Goal: Task Accomplishment & Management: Manage account settings

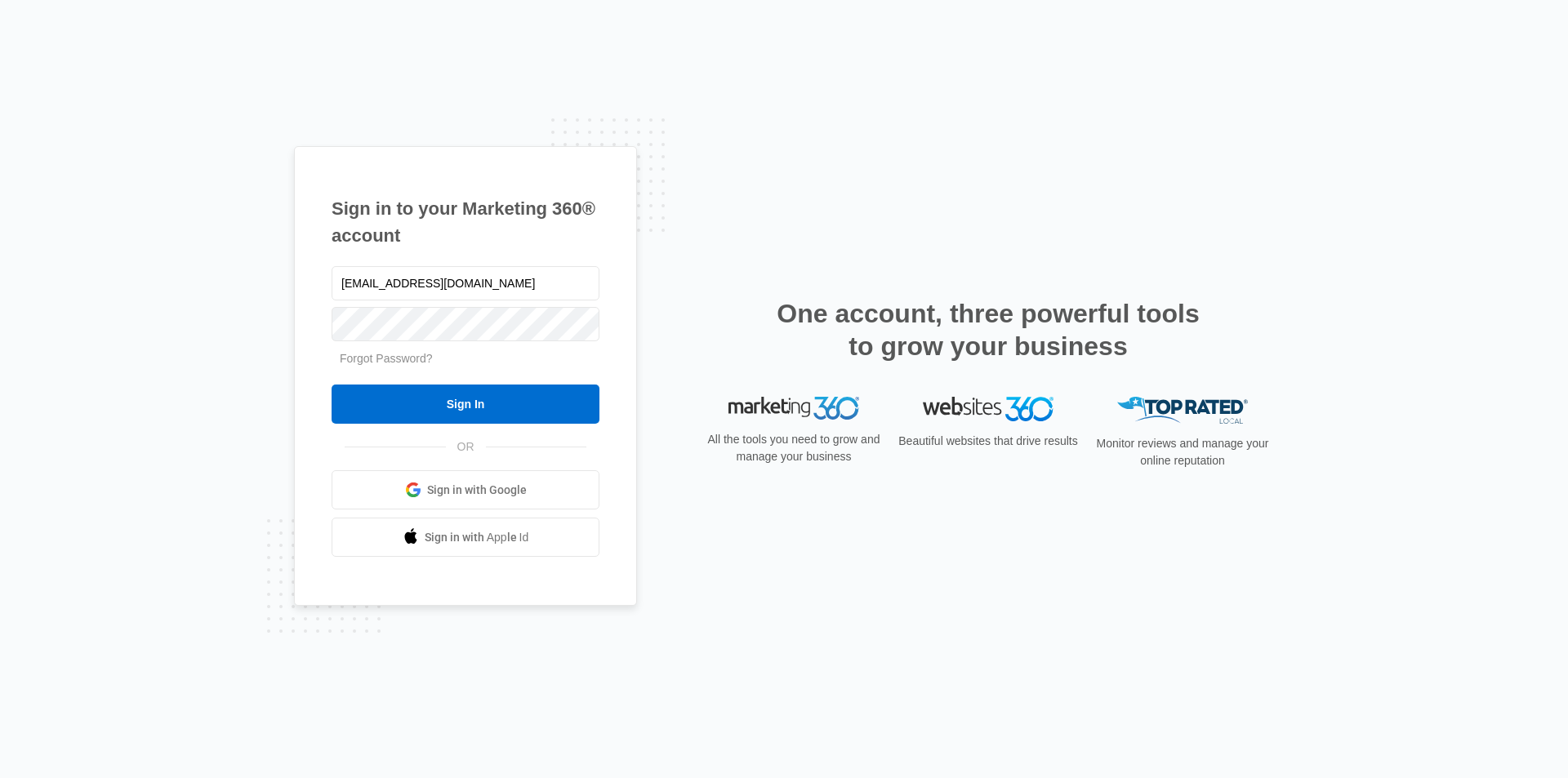
type input "[EMAIL_ADDRESS][DOMAIN_NAME]"
click at [331, 385] on input "Sign In" at bounding box center [465, 404] width 268 height 40
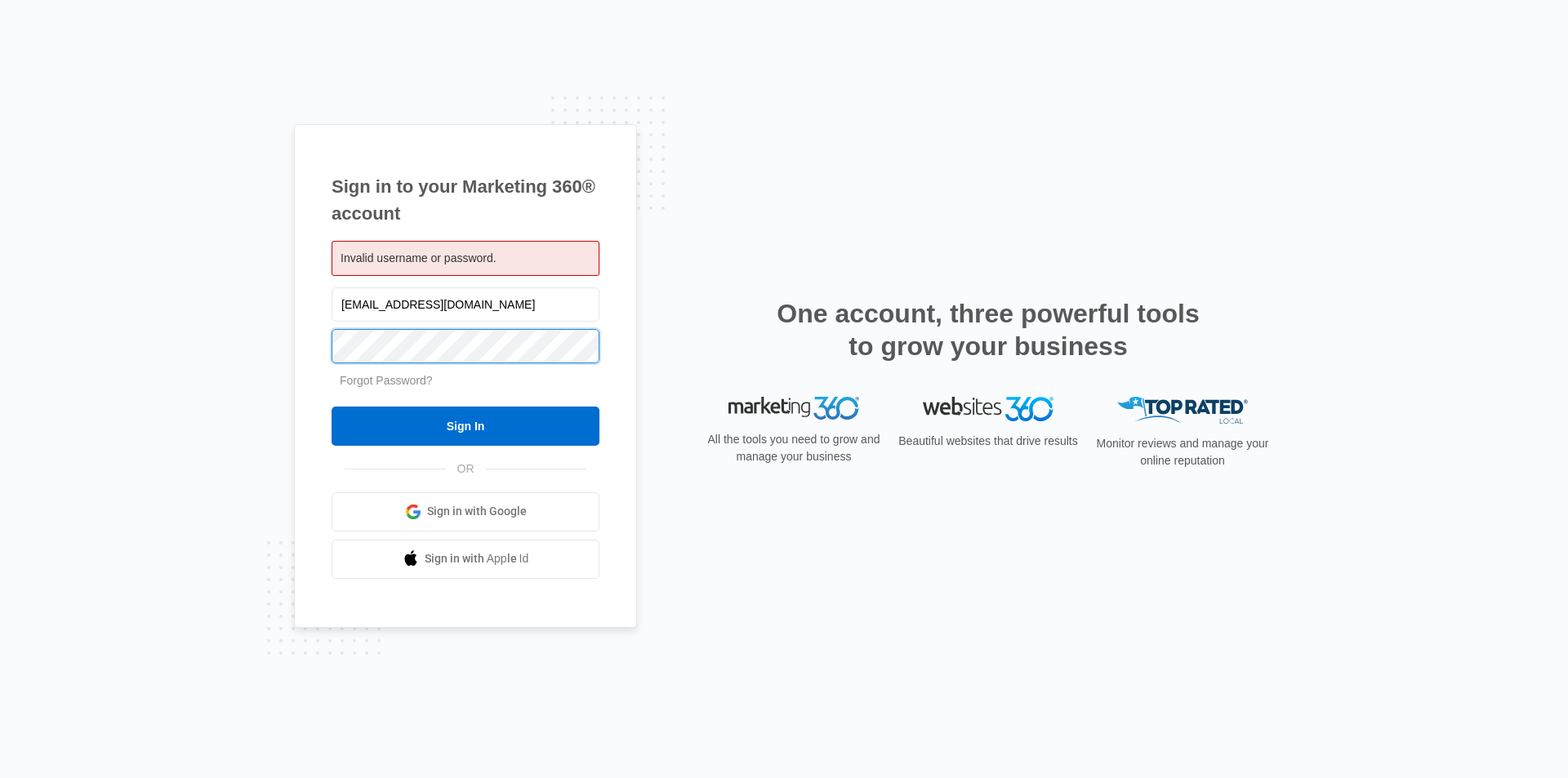
click at [331, 406] on input "Sign In" at bounding box center [465, 426] width 268 height 40
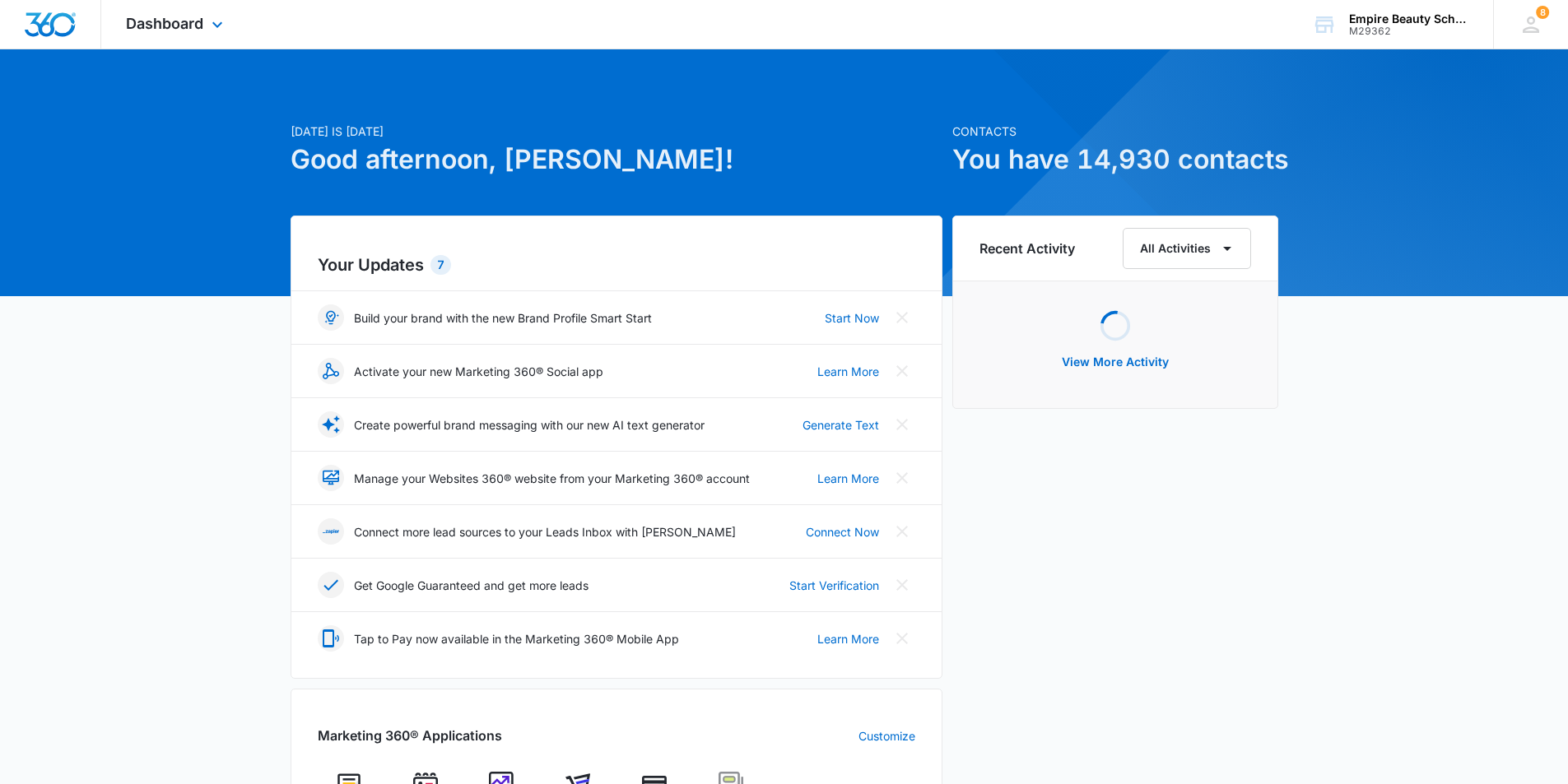
click at [175, 32] on div "Dashboard Apps Forms CRM Email Shop Payments POS Files Brand Settings" at bounding box center [176, 24] width 151 height 49
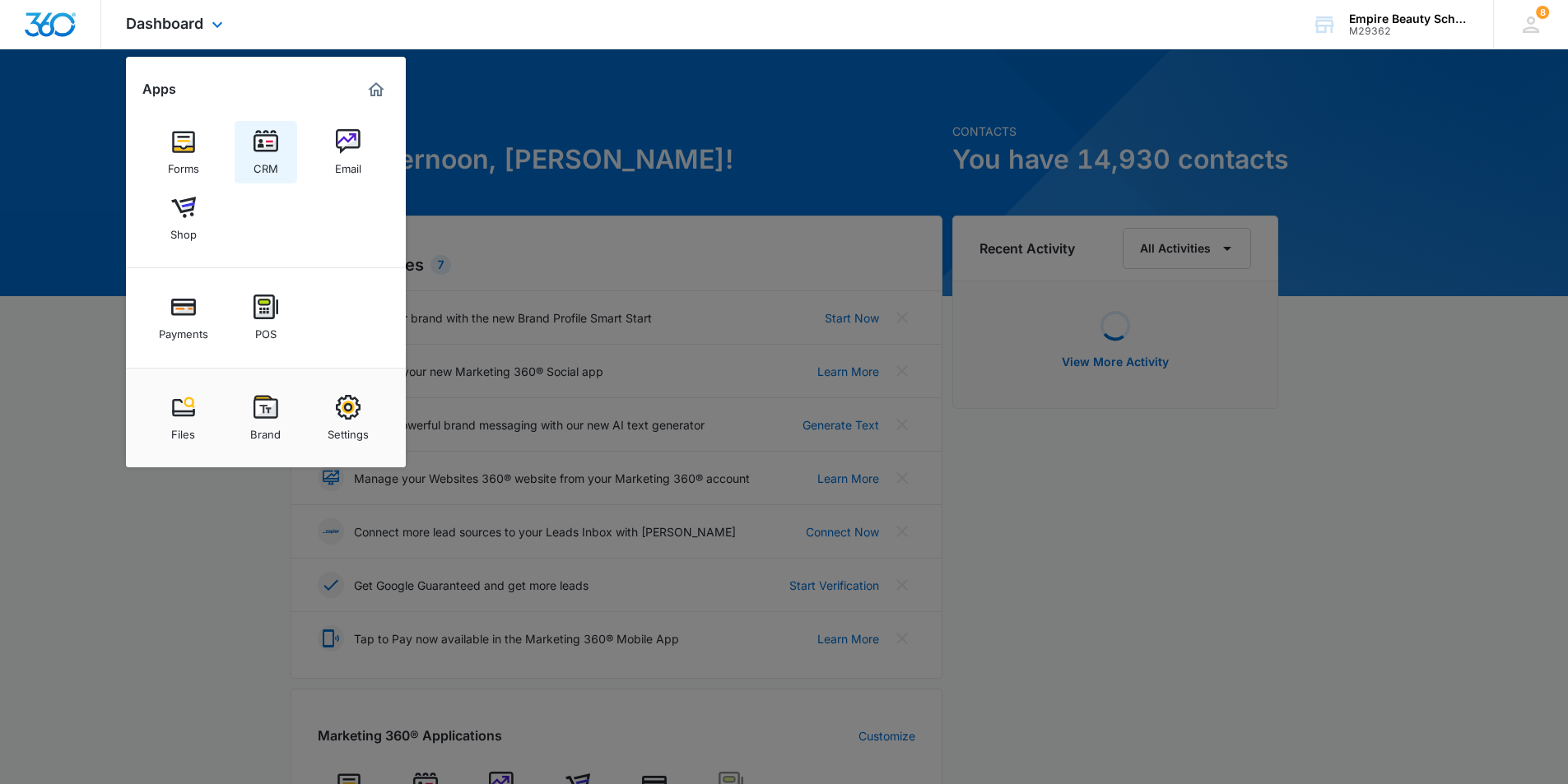
click at [261, 149] on img at bounding box center [266, 141] width 25 height 25
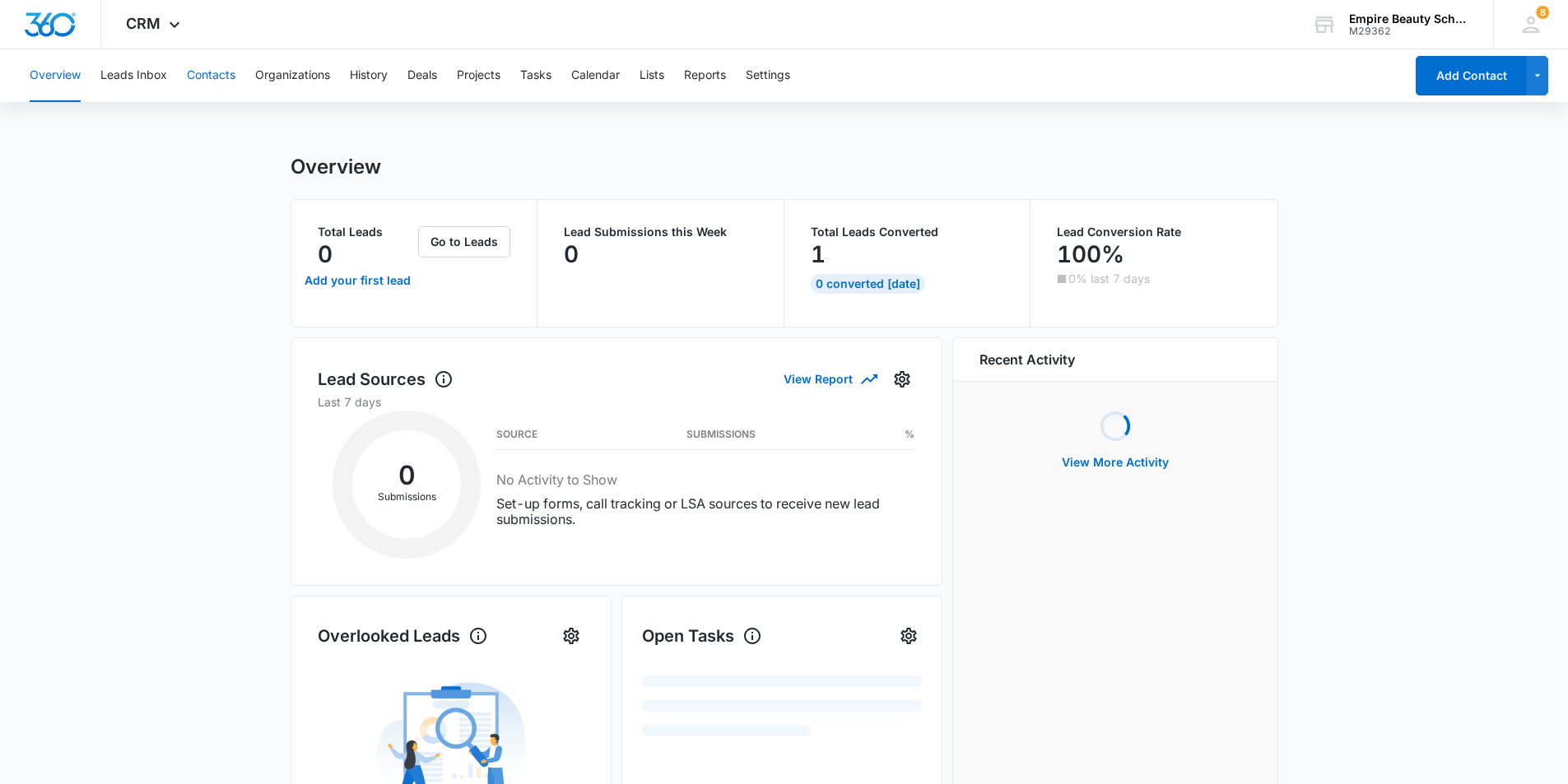
click at [212, 76] on button "Contacts" at bounding box center [211, 75] width 49 height 53
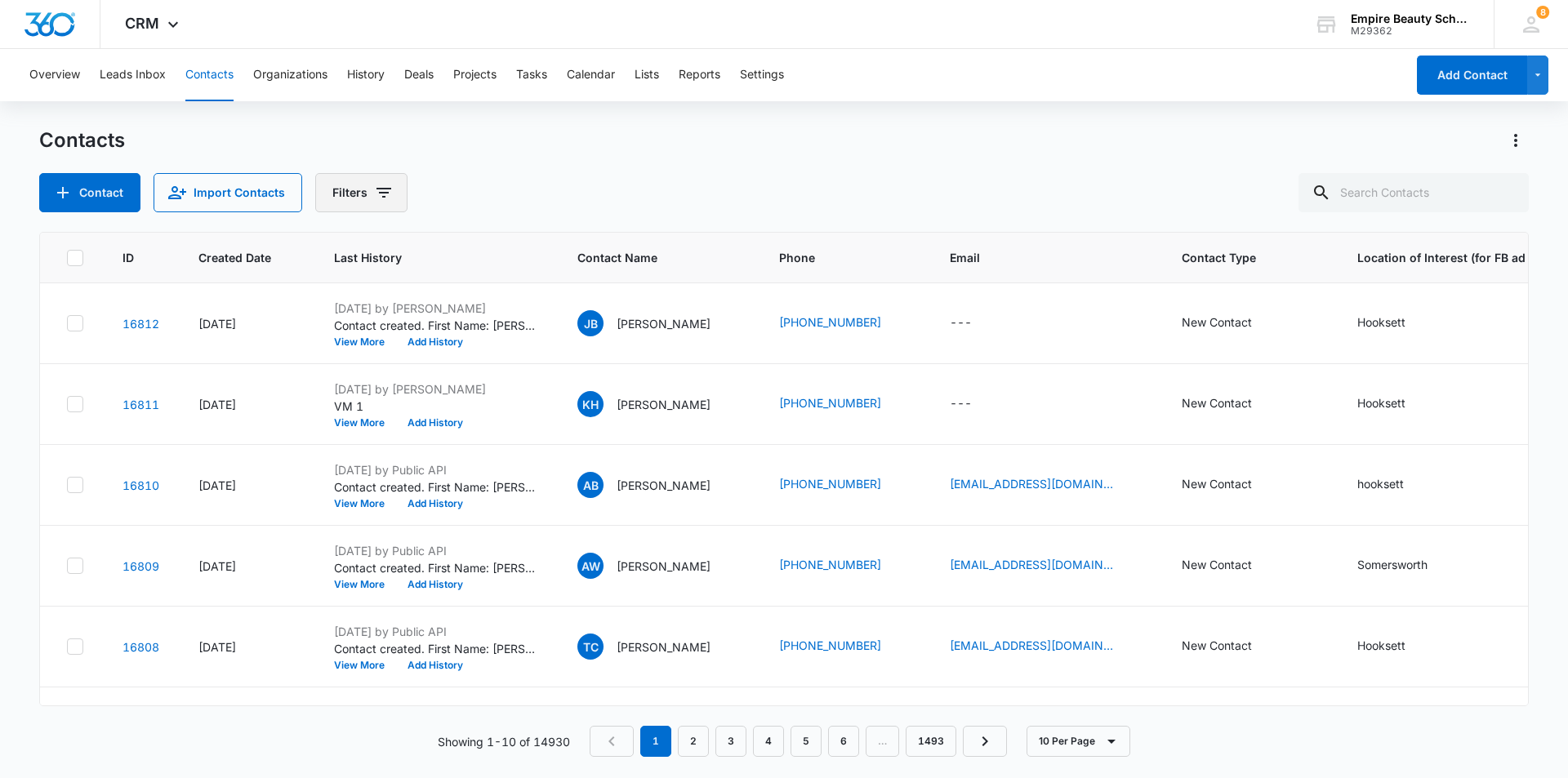
click at [375, 187] on icon "Filters" at bounding box center [384, 193] width 20 height 20
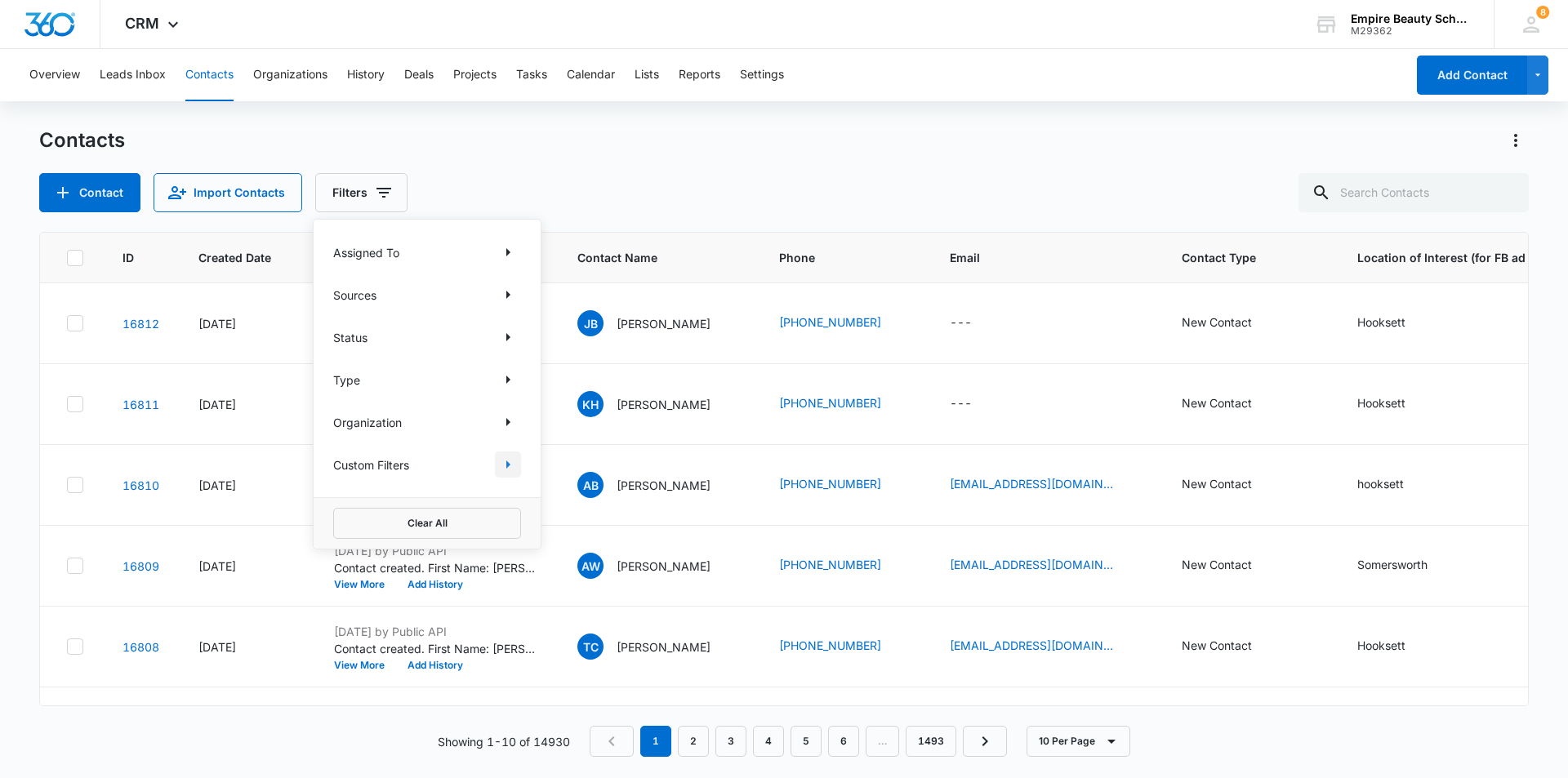
click at [504, 463] on icon "Show Custom Filters filters" at bounding box center [507, 465] width 20 height 20
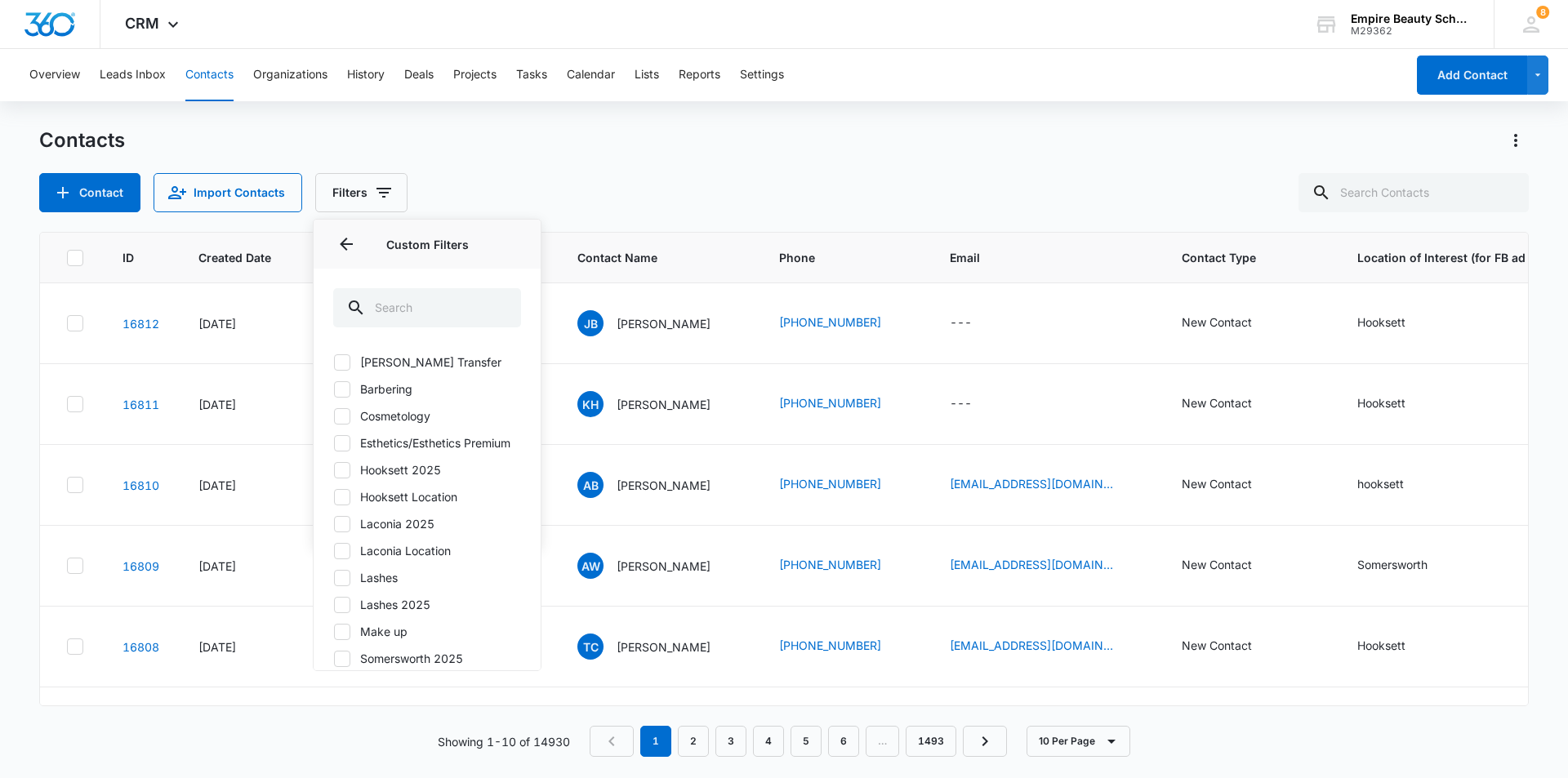
click at [350, 532] on div at bounding box center [342, 524] width 16 height 16
click at [334, 524] on input "Laconia 2025" at bounding box center [333, 523] width 1 height 1
checkbox input "true"
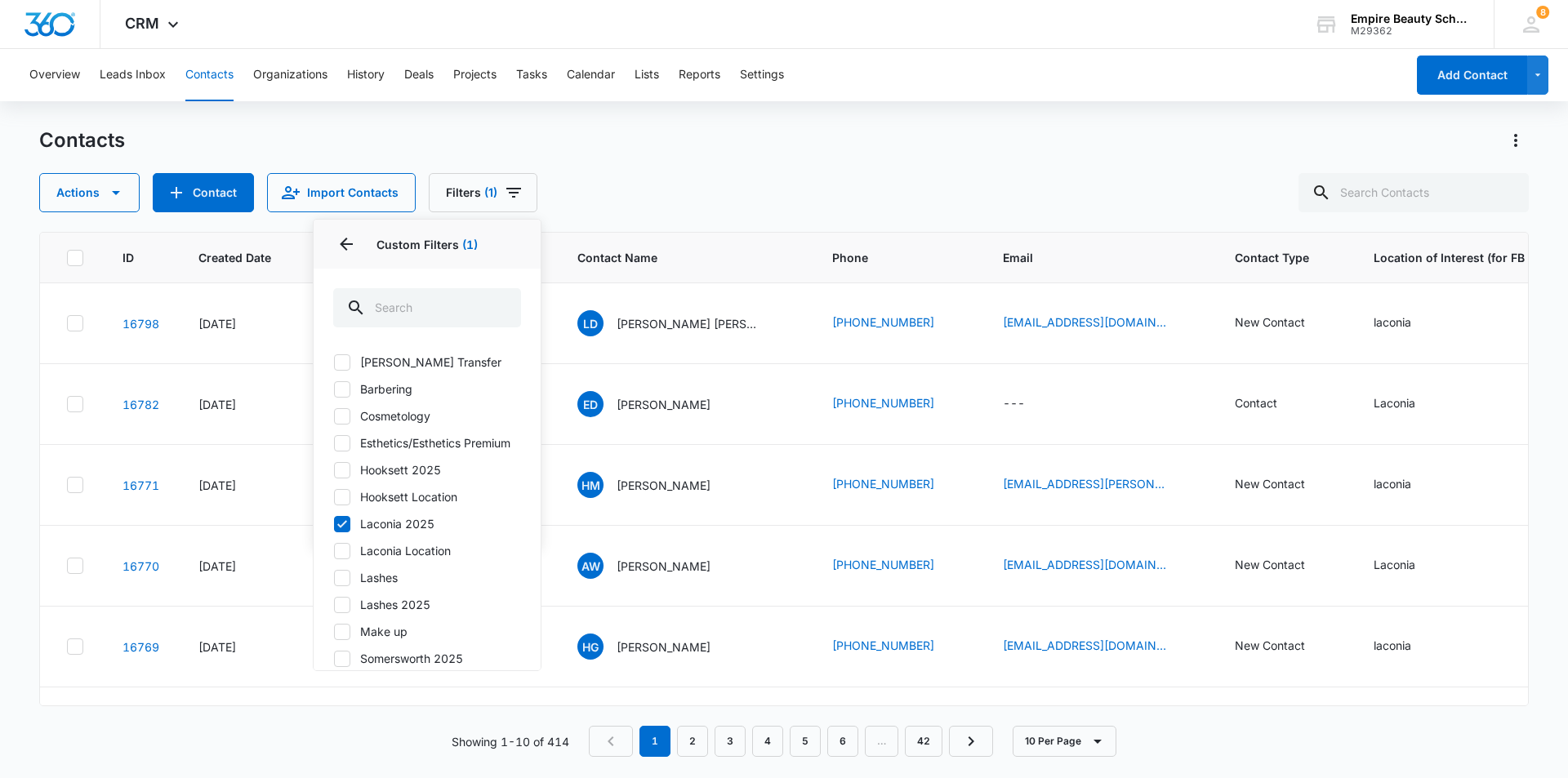
click at [785, 197] on div "Actions Contact Import Contacts Filters (1) Assigned To Sources Status Type Org…" at bounding box center [784, 193] width 1490 height 40
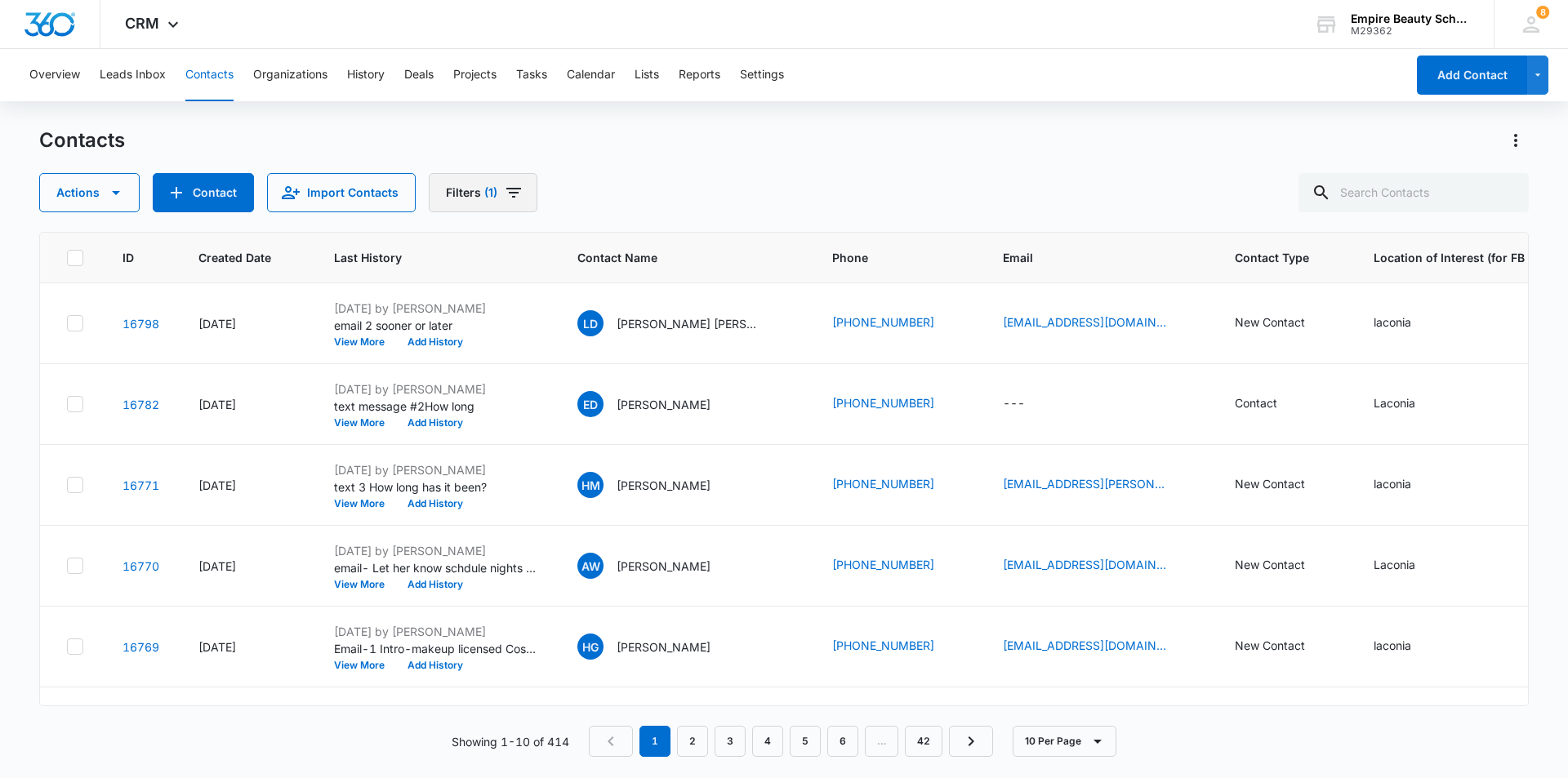
click at [511, 198] on icon "Filters" at bounding box center [513, 193] width 20 height 20
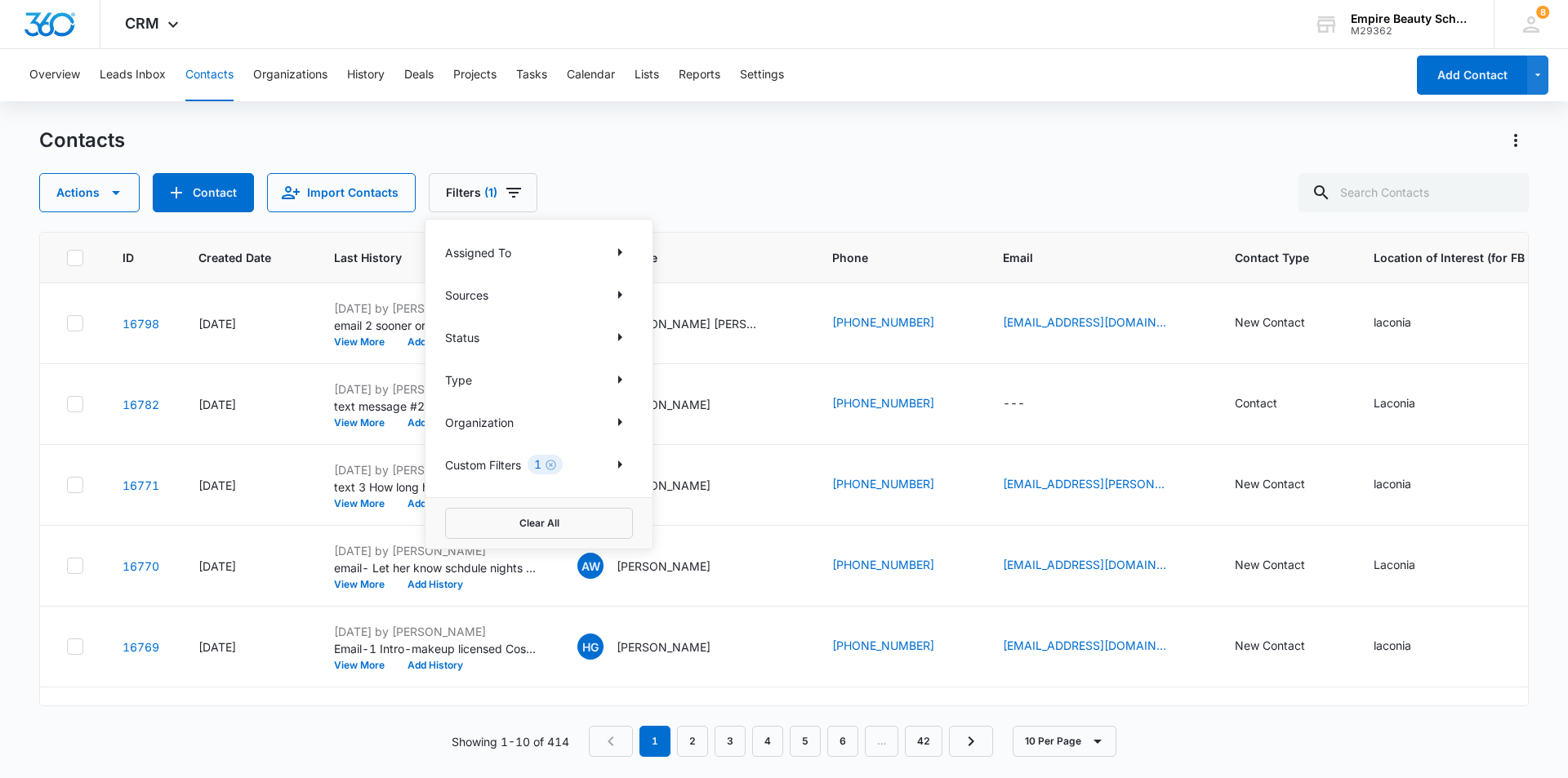
click at [552, 461] on icon "Clear" at bounding box center [550, 465] width 12 height 12
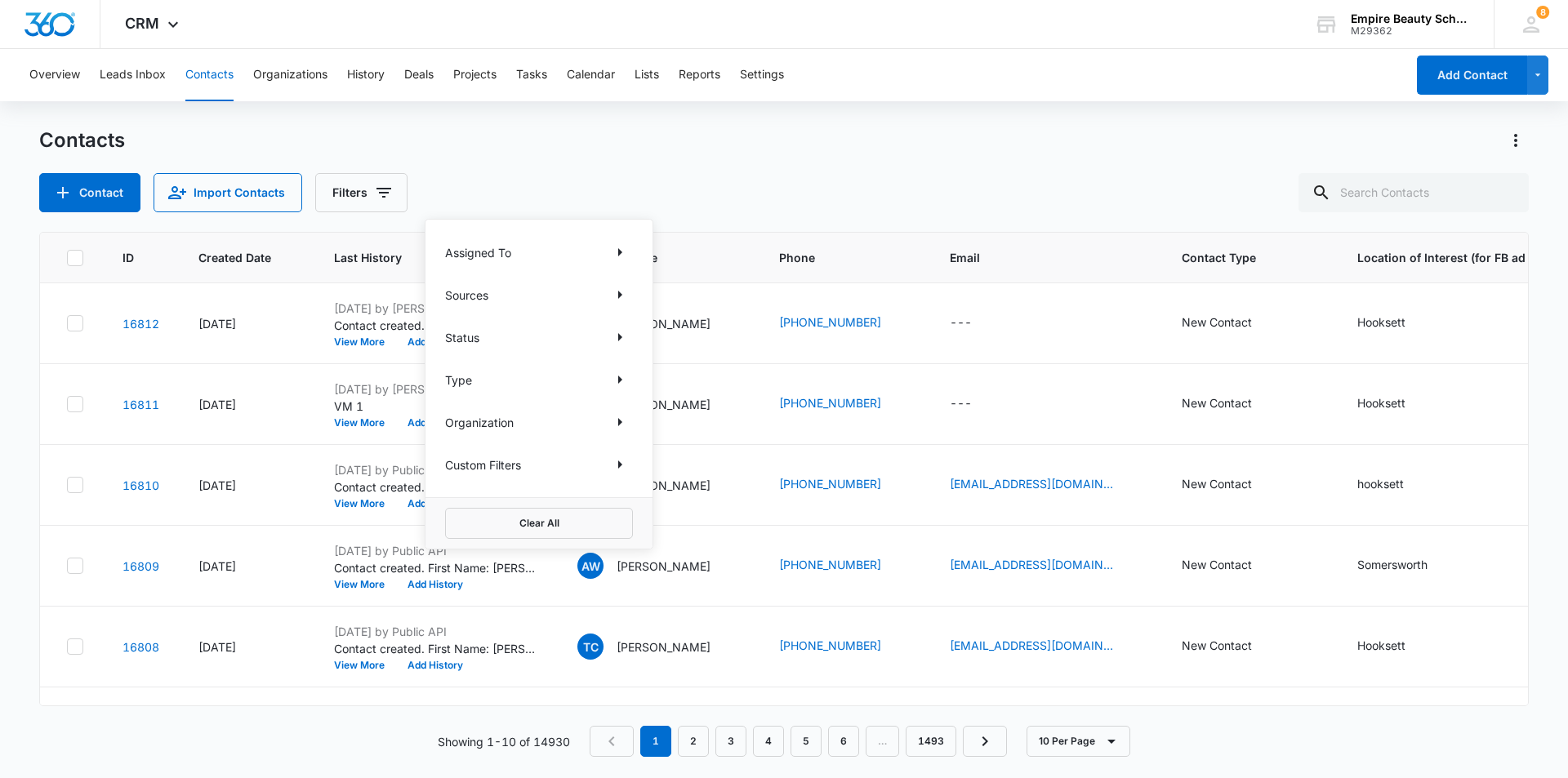
click at [749, 155] on div "Contacts Contact Import Contacts Filters Assigned To Sources Status Type Organi…" at bounding box center [784, 170] width 1490 height 85
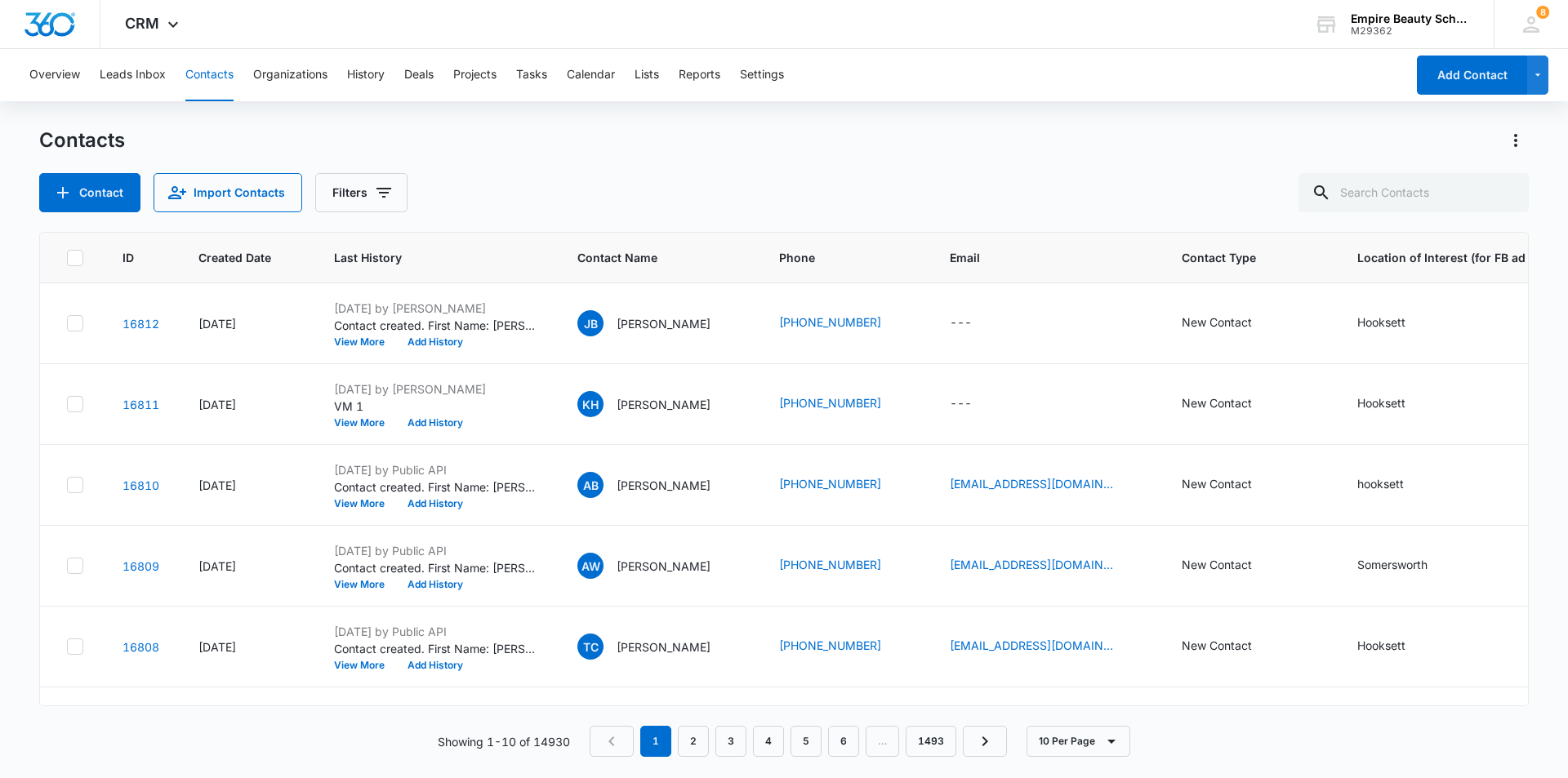
click at [1045, 178] on div "Contact Import Contacts Filters" at bounding box center [784, 193] width 1490 height 40
click at [1373, 191] on input "text" at bounding box center [1413, 193] width 230 height 40
type input "charlotte"
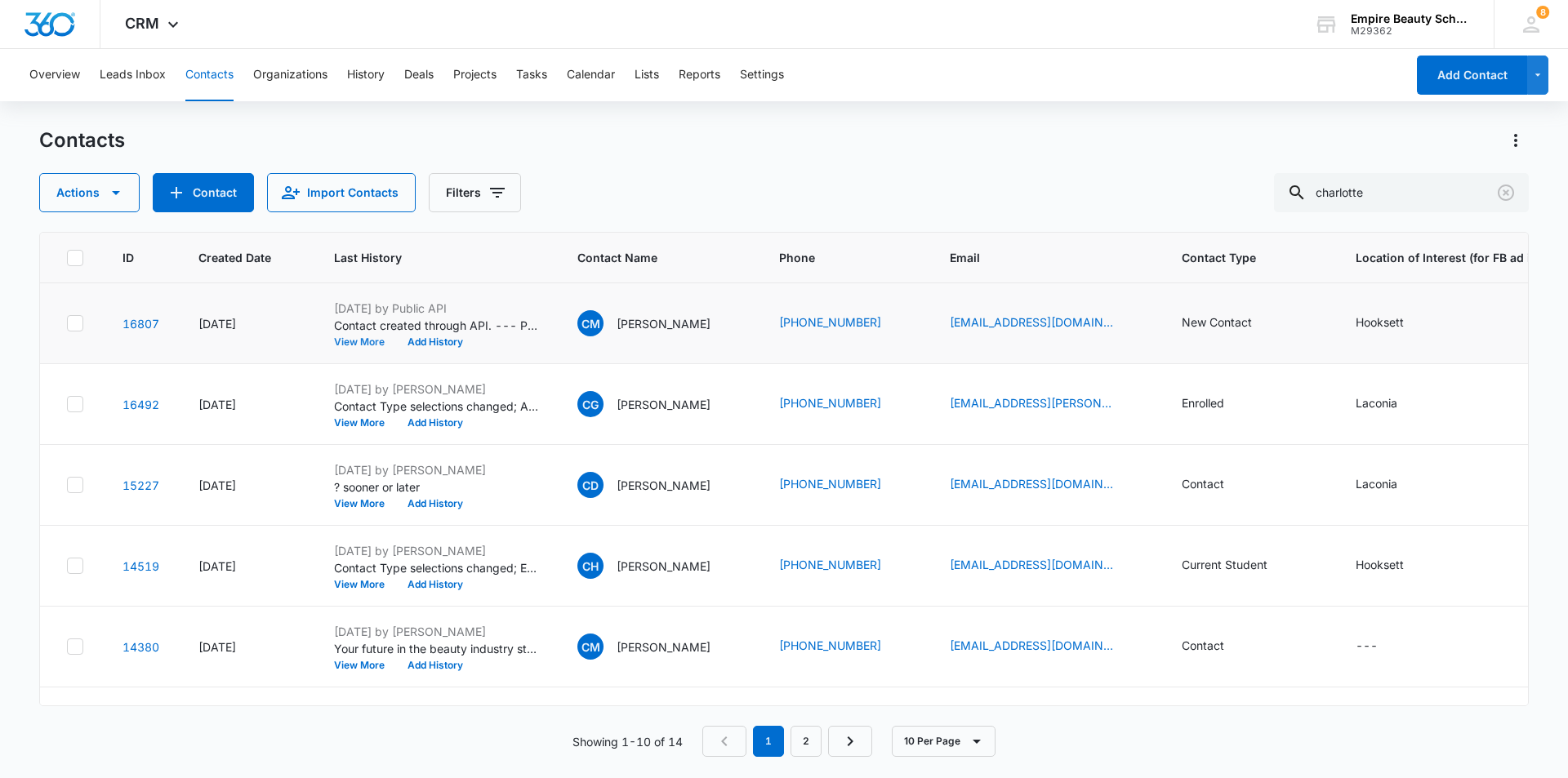
click at [368, 338] on button "View More" at bounding box center [365, 342] width 62 height 10
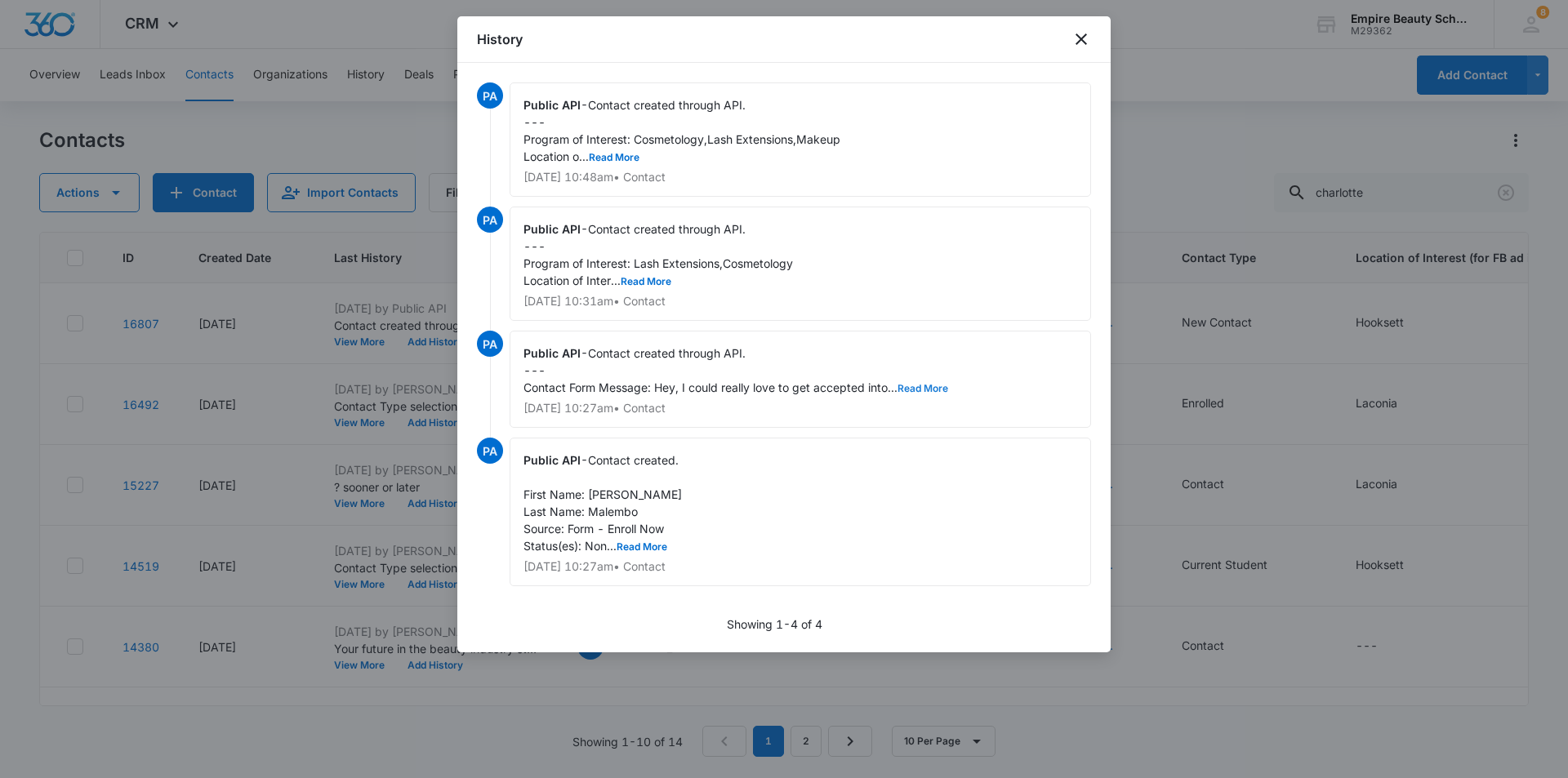
click at [924, 390] on button "Read More" at bounding box center [922, 389] width 51 height 10
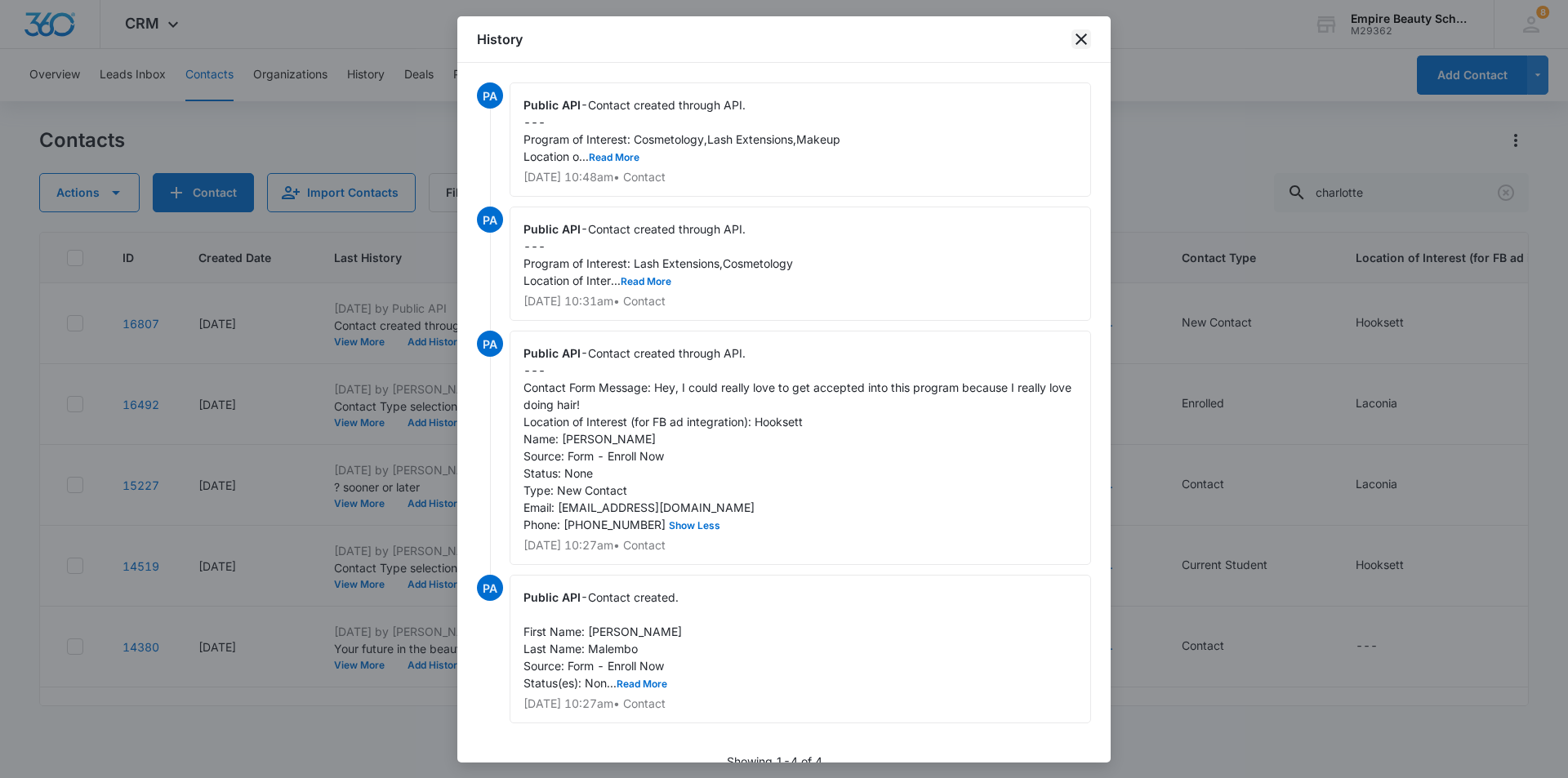
click at [1085, 35] on icon "close" at bounding box center [1081, 40] width 12 height 12
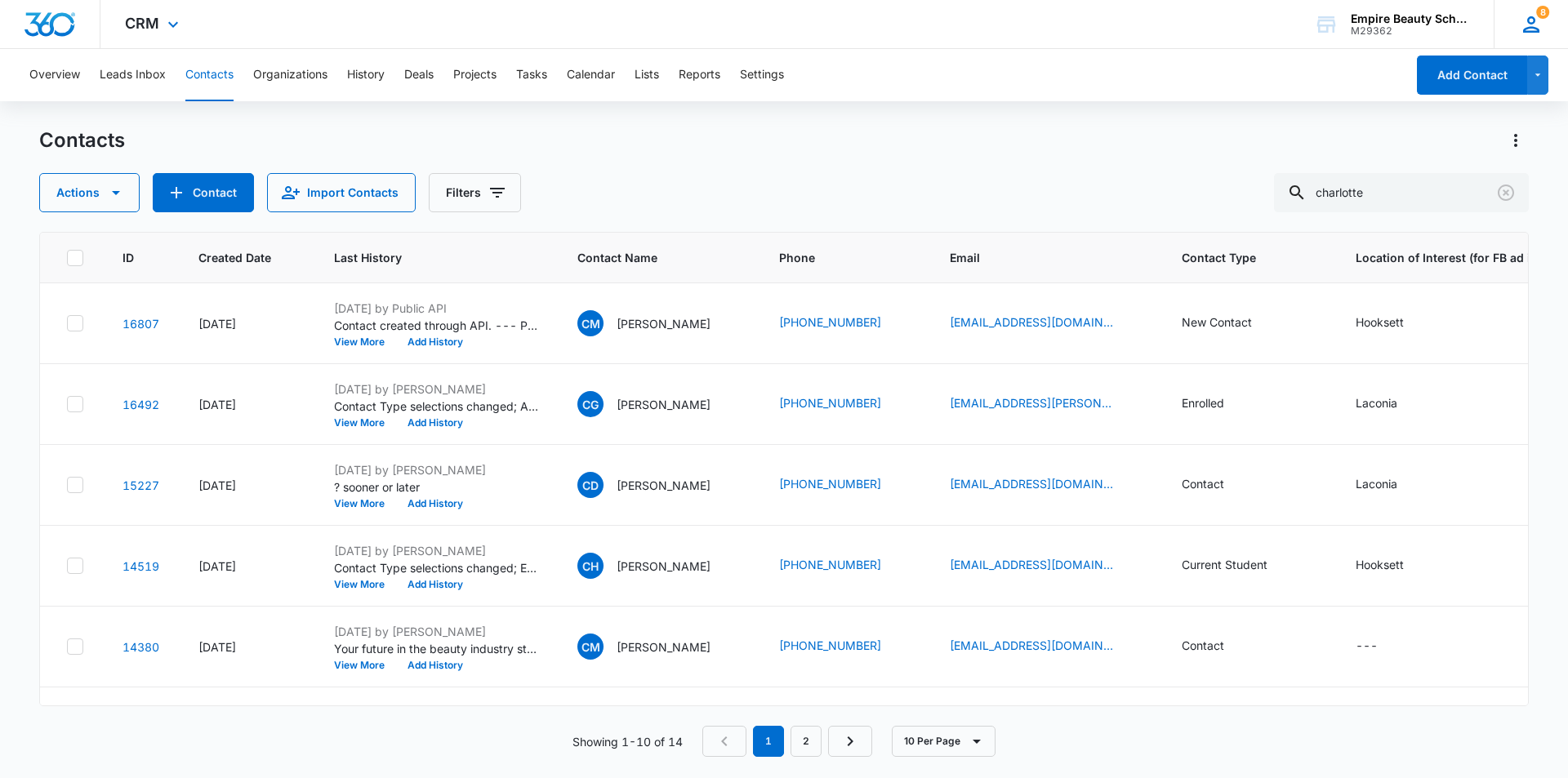
click at [1535, 28] on icon at bounding box center [1530, 24] width 16 height 16
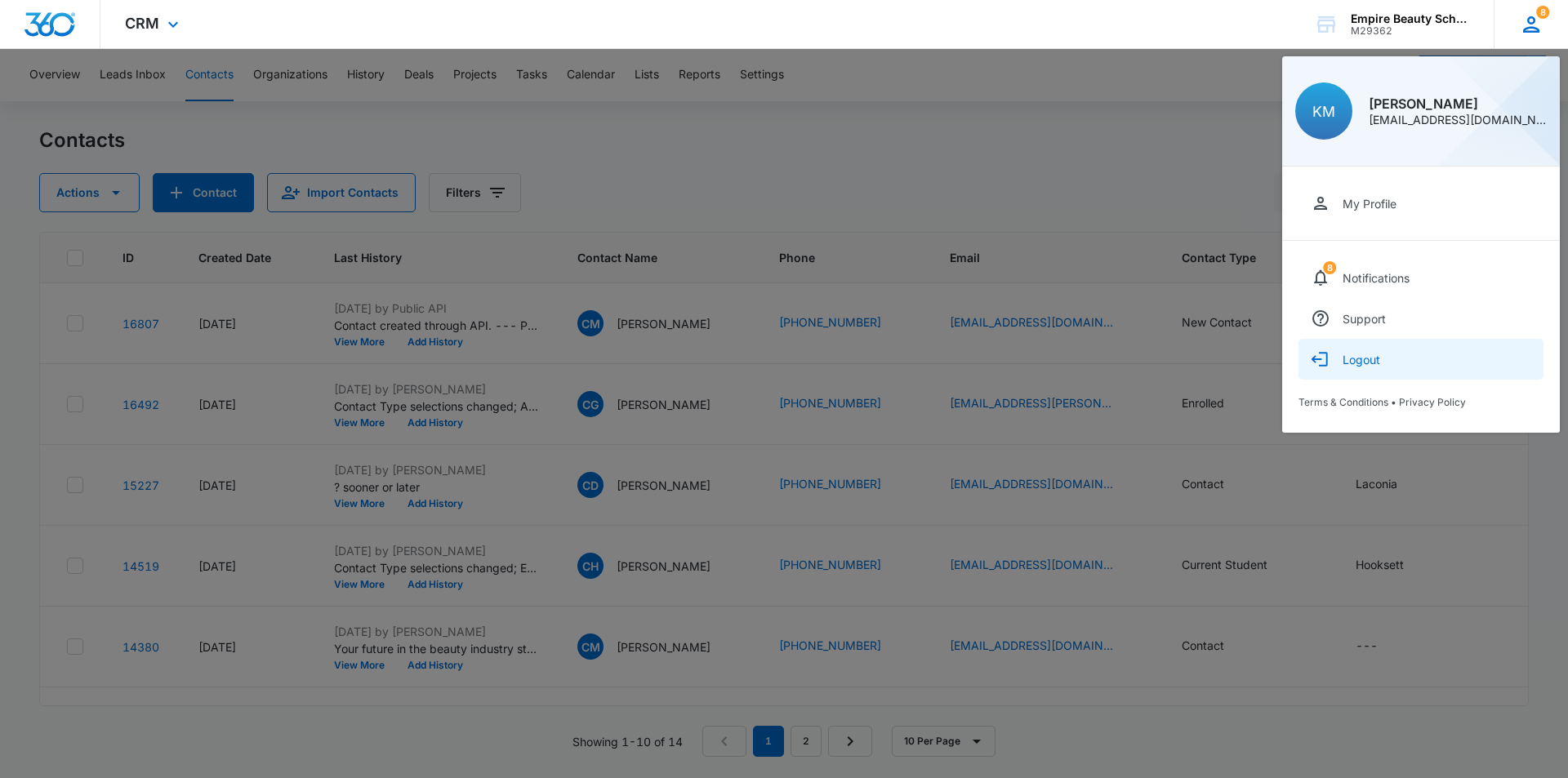
click at [1355, 358] on div "Logout" at bounding box center [1361, 360] width 38 height 14
